Goal: Obtain resource: Obtain resource

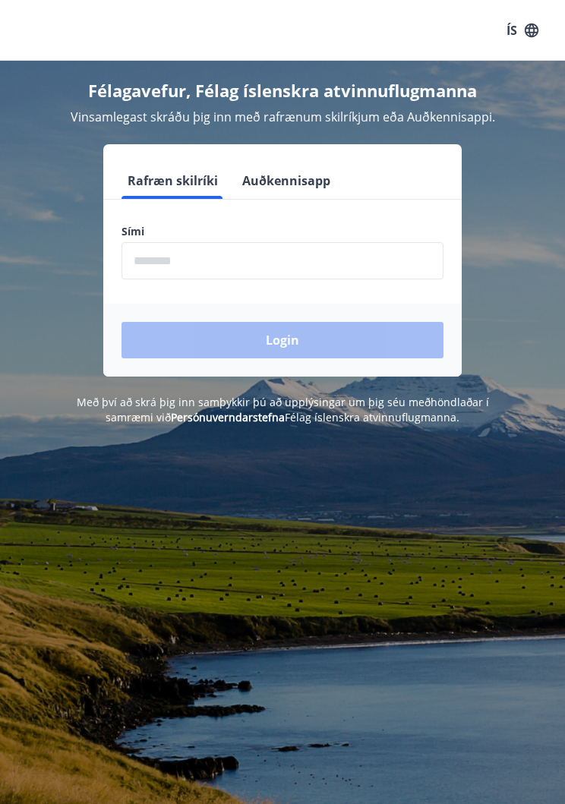
click at [242, 270] on input "phone" at bounding box center [282, 260] width 322 height 37
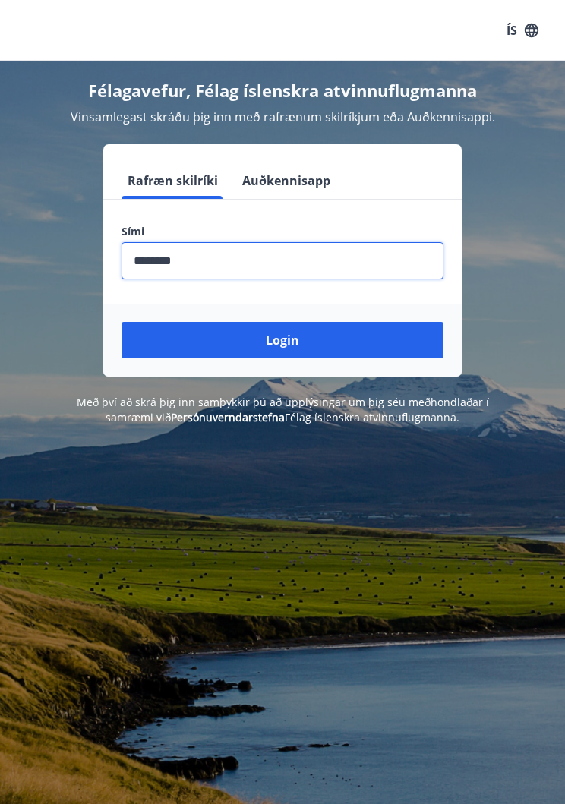
type input "********"
click at [294, 350] on button "Login" at bounding box center [282, 340] width 322 height 36
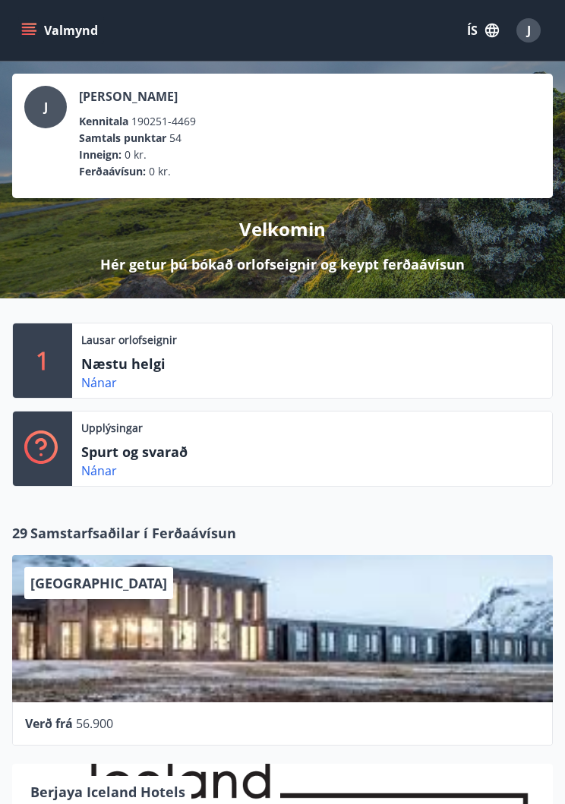
click at [103, 385] on link "Nánar" at bounding box center [99, 382] width 36 height 17
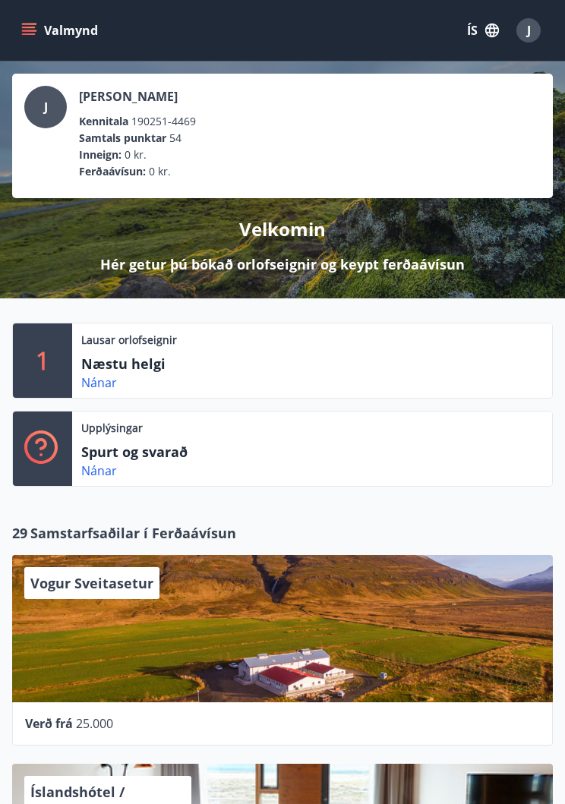
click at [30, 30] on icon "menu" at bounding box center [30, 31] width 17 height 2
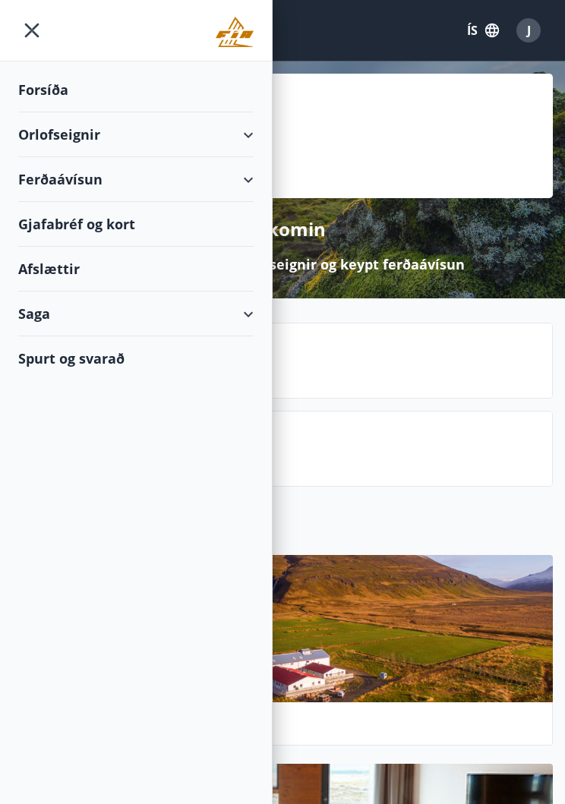
click at [241, 183] on div "Ferðaávísun" at bounding box center [135, 179] width 235 height 45
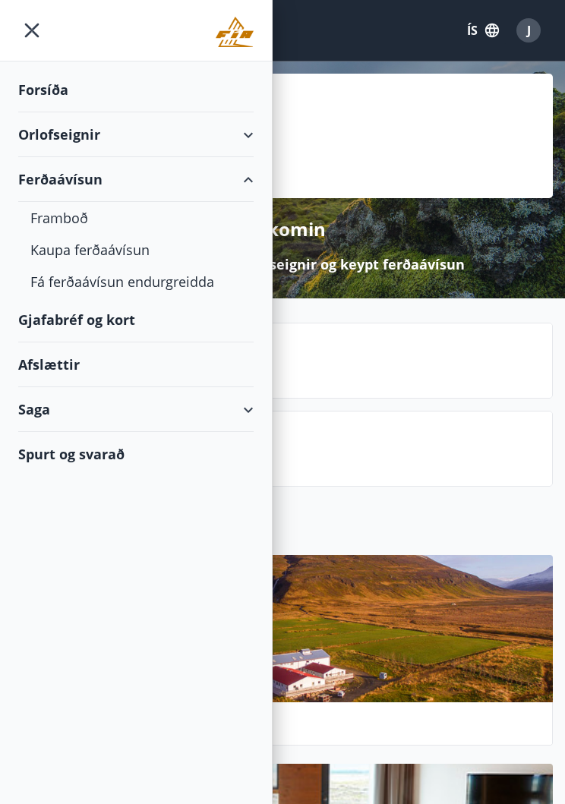
click at [83, 216] on div "Framboð" at bounding box center [135, 218] width 211 height 32
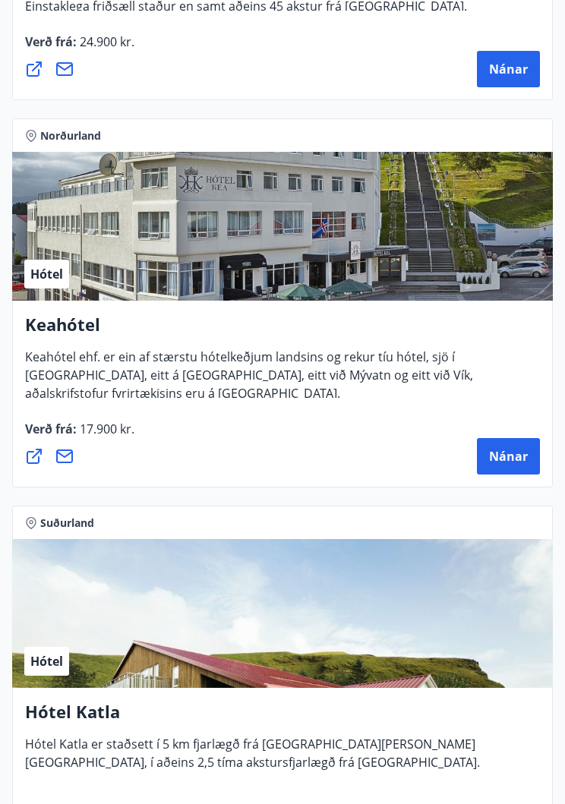
scroll to position [2243, 0]
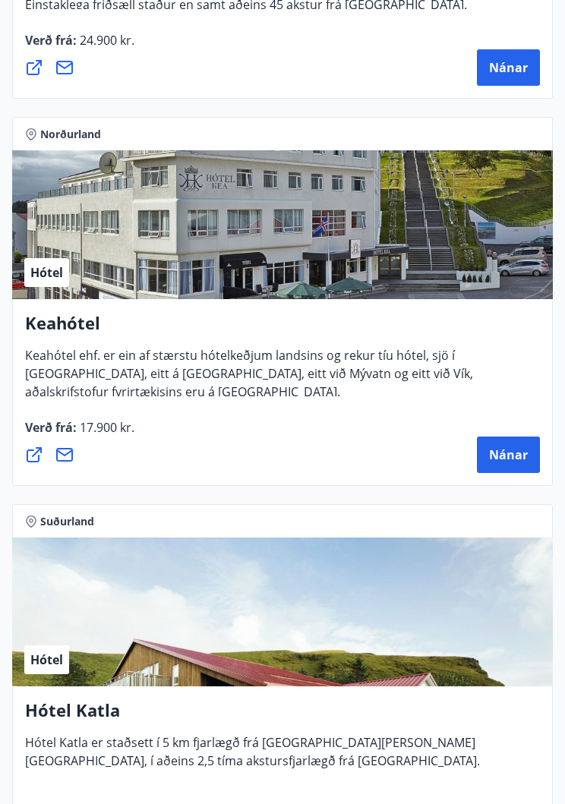
click at [505, 459] on span "Nánar" at bounding box center [508, 454] width 39 height 17
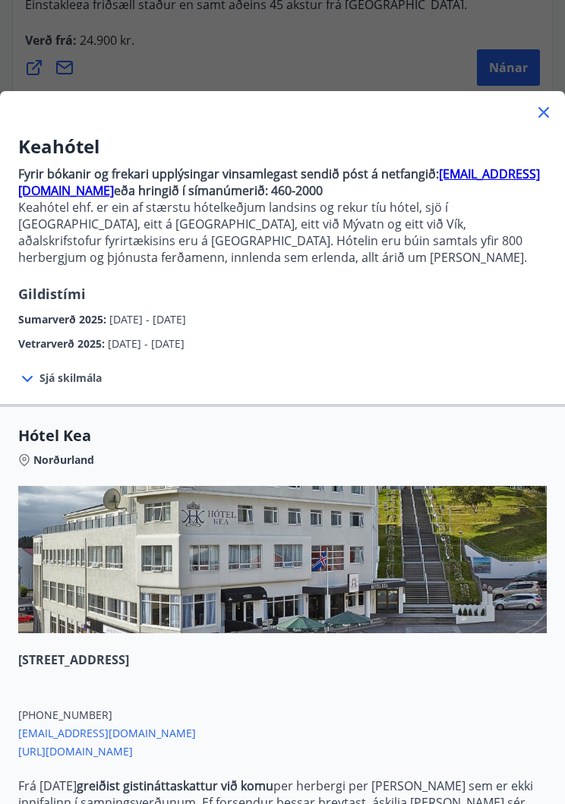
click at [79, 381] on span "Sjá skilmála" at bounding box center [70, 377] width 62 height 15
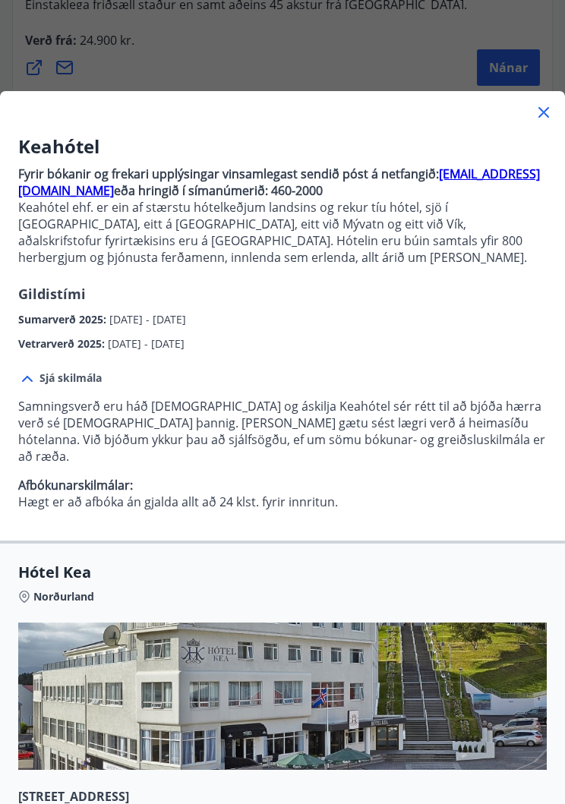
scroll to position [0, 0]
